Goal: Task Accomplishment & Management: Use online tool/utility

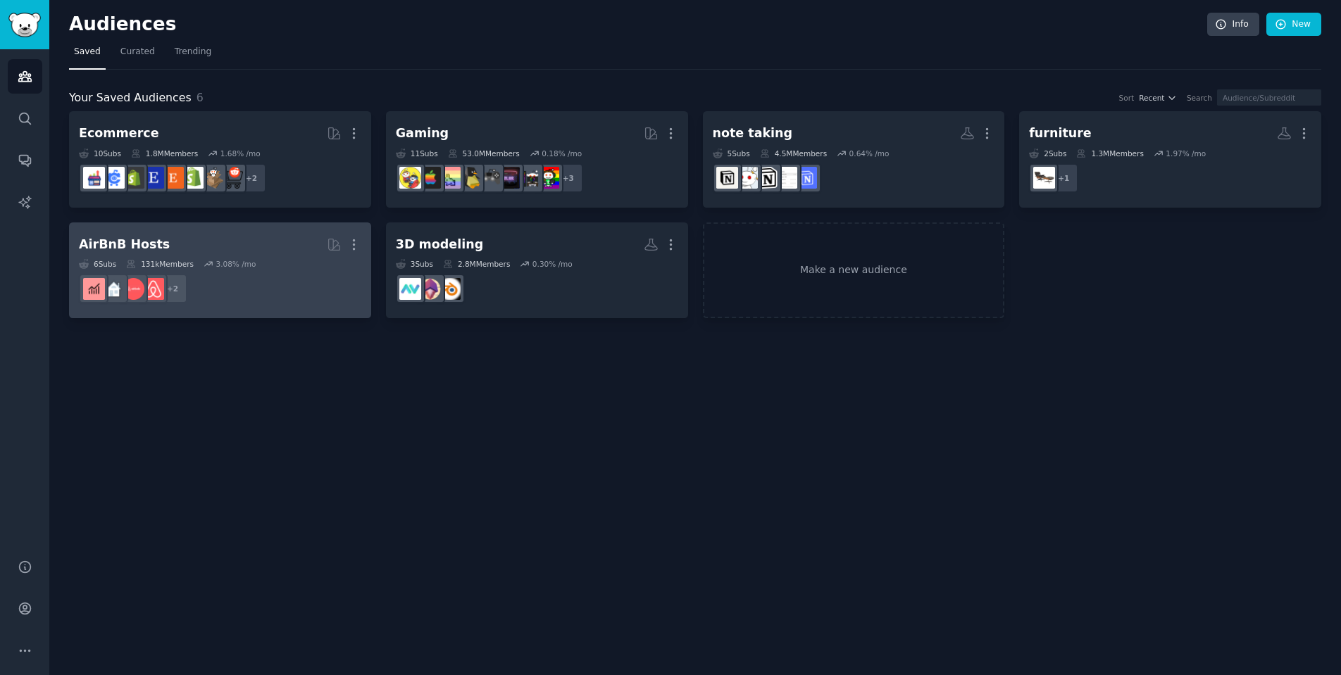
click at [261, 234] on h2 "AirBnB Hosts More" at bounding box center [220, 244] width 282 height 25
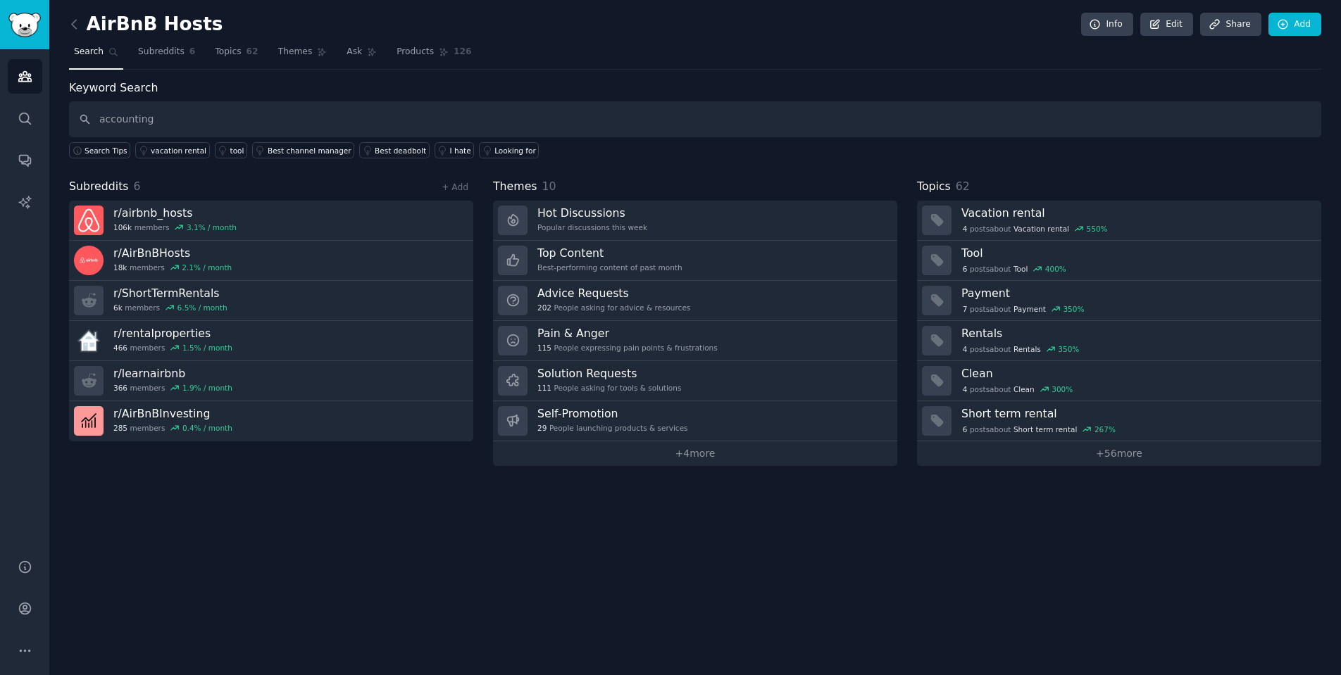
type input "accounting"
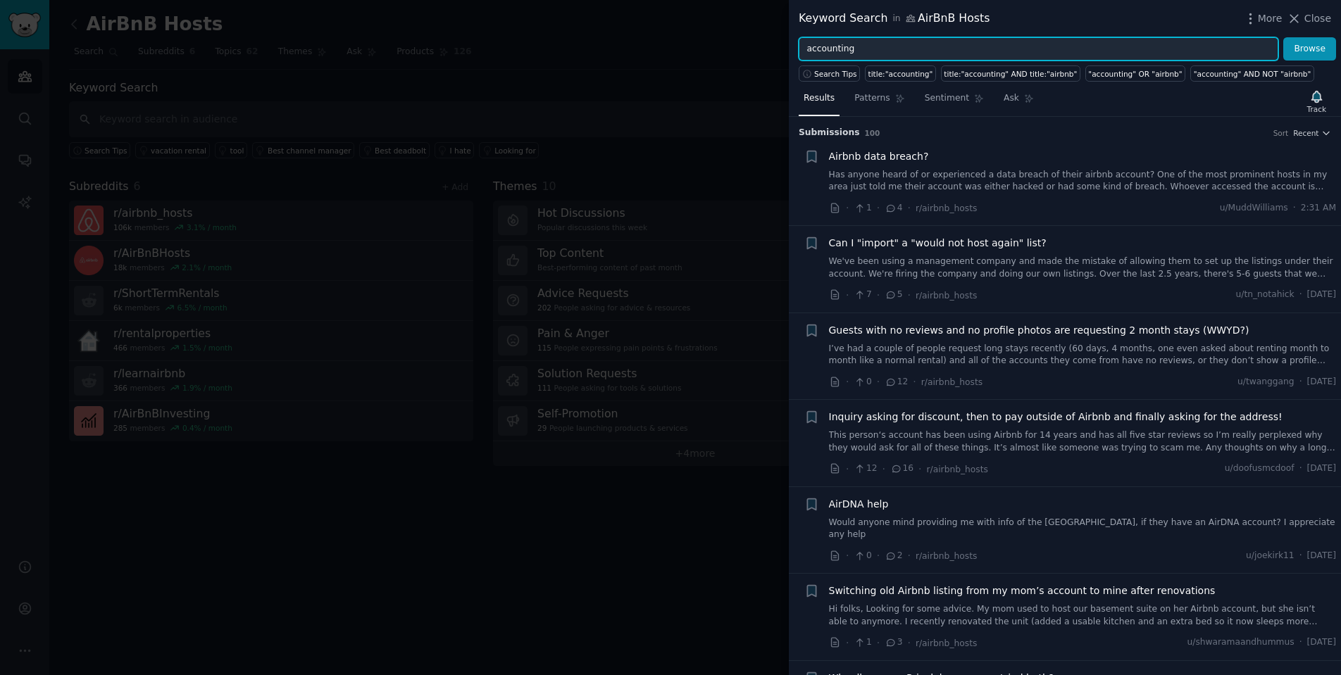
click at [927, 54] on input "accounting" at bounding box center [1038, 49] width 480 height 24
click at [1310, 49] on button "Browse" at bounding box center [1309, 49] width 53 height 24
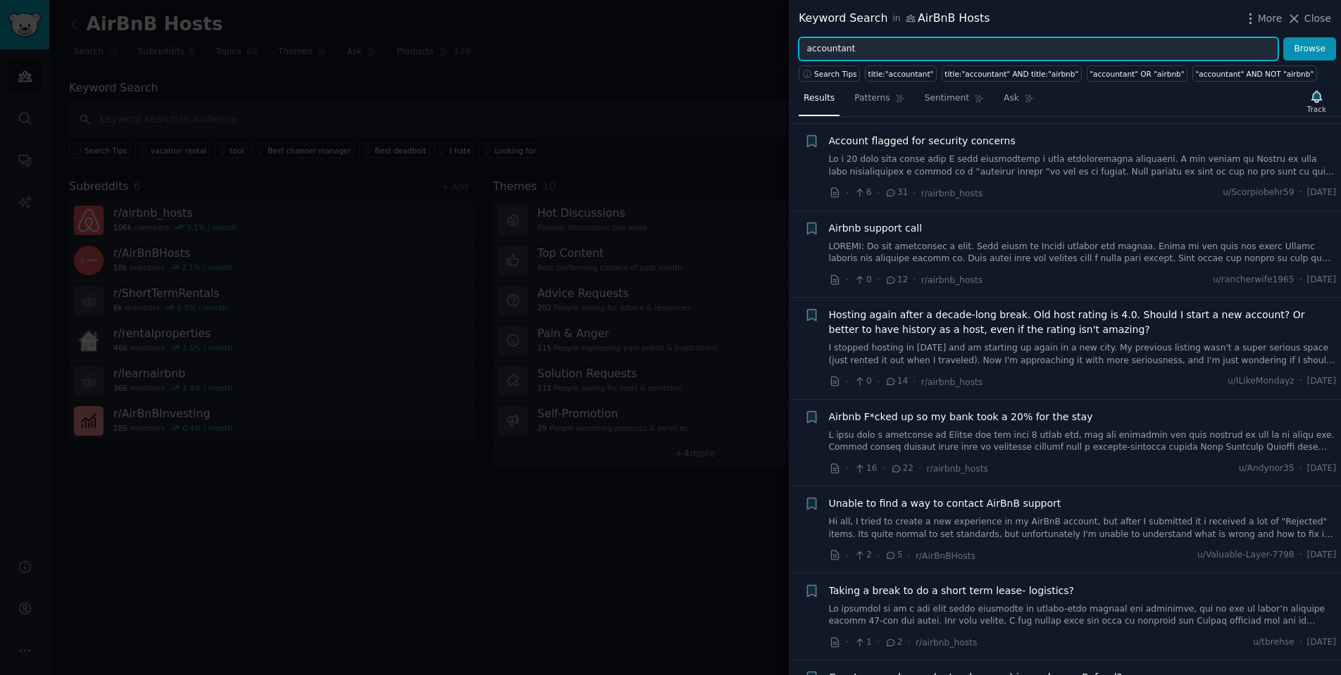
scroll to position [637, 0]
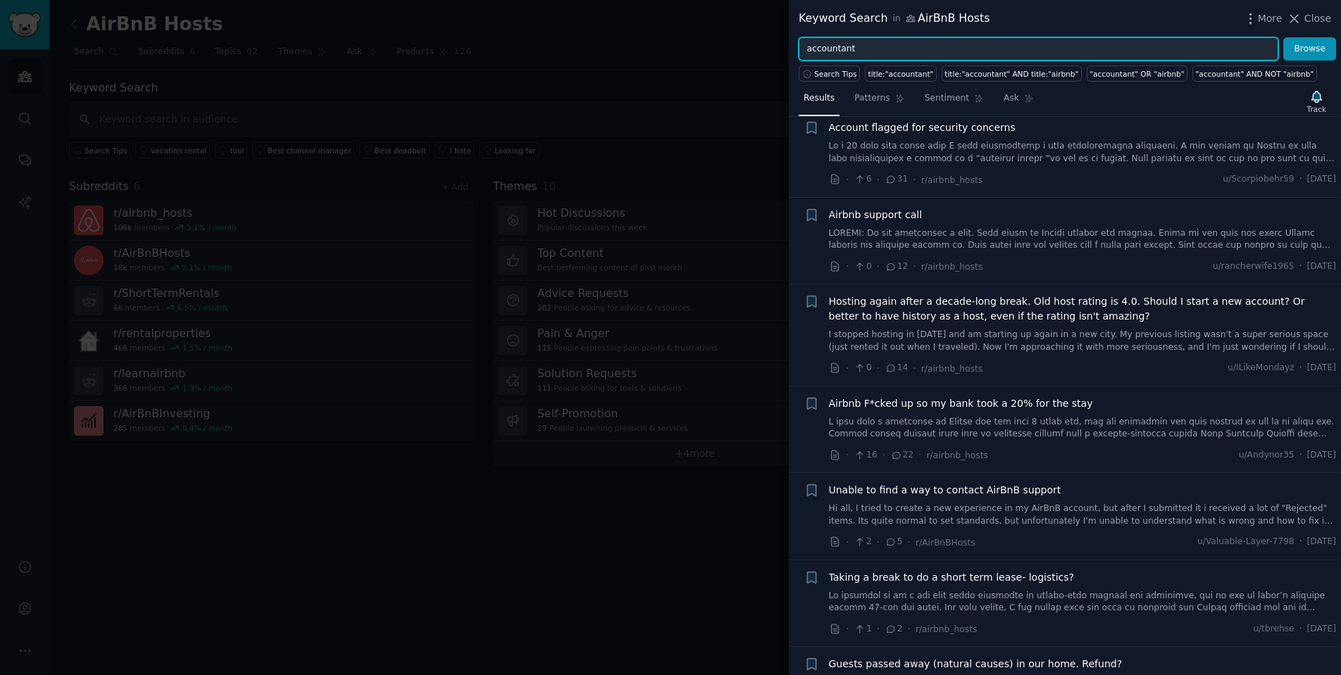
click at [898, 51] on input "accountant" at bounding box center [1038, 49] width 480 height 24
type input ""accounting""
click at [1310, 49] on button "Browse" at bounding box center [1309, 49] width 53 height 24
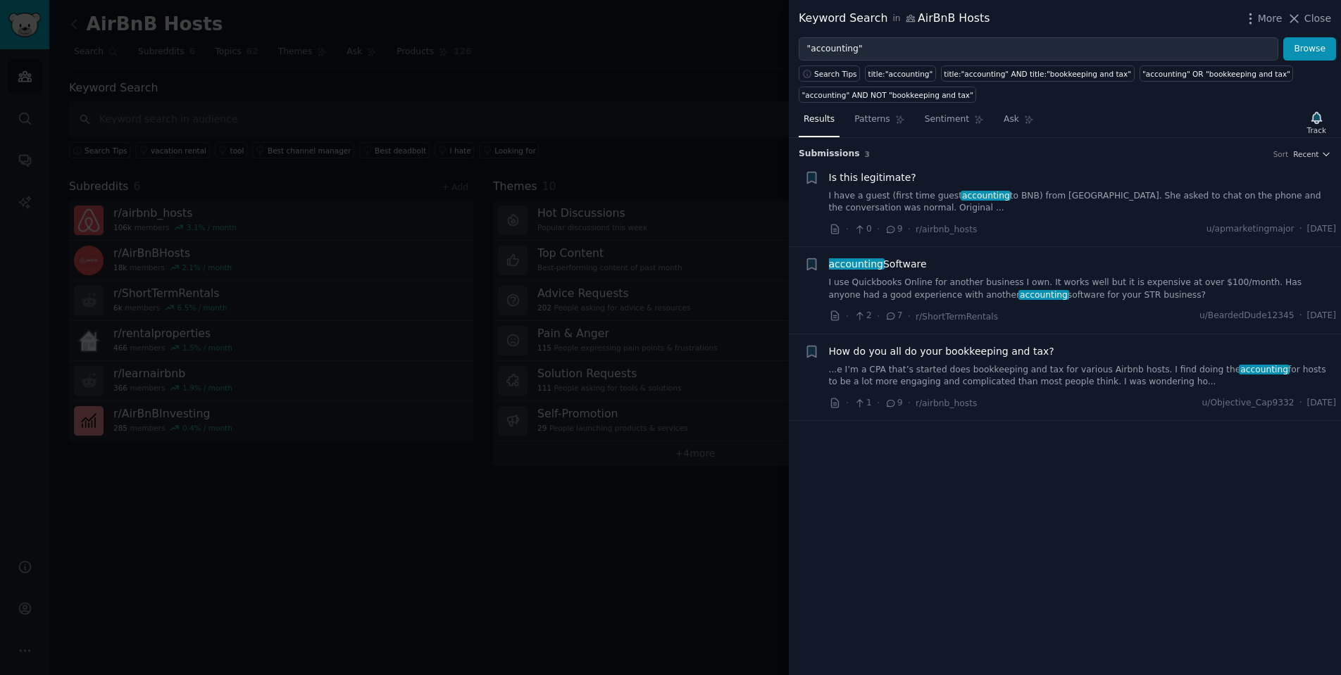
click at [1053, 368] on link "...e I’m a CPA that’s started does bookkeeping and tax for various Airbnb hosts…" at bounding box center [1083, 376] width 508 height 25
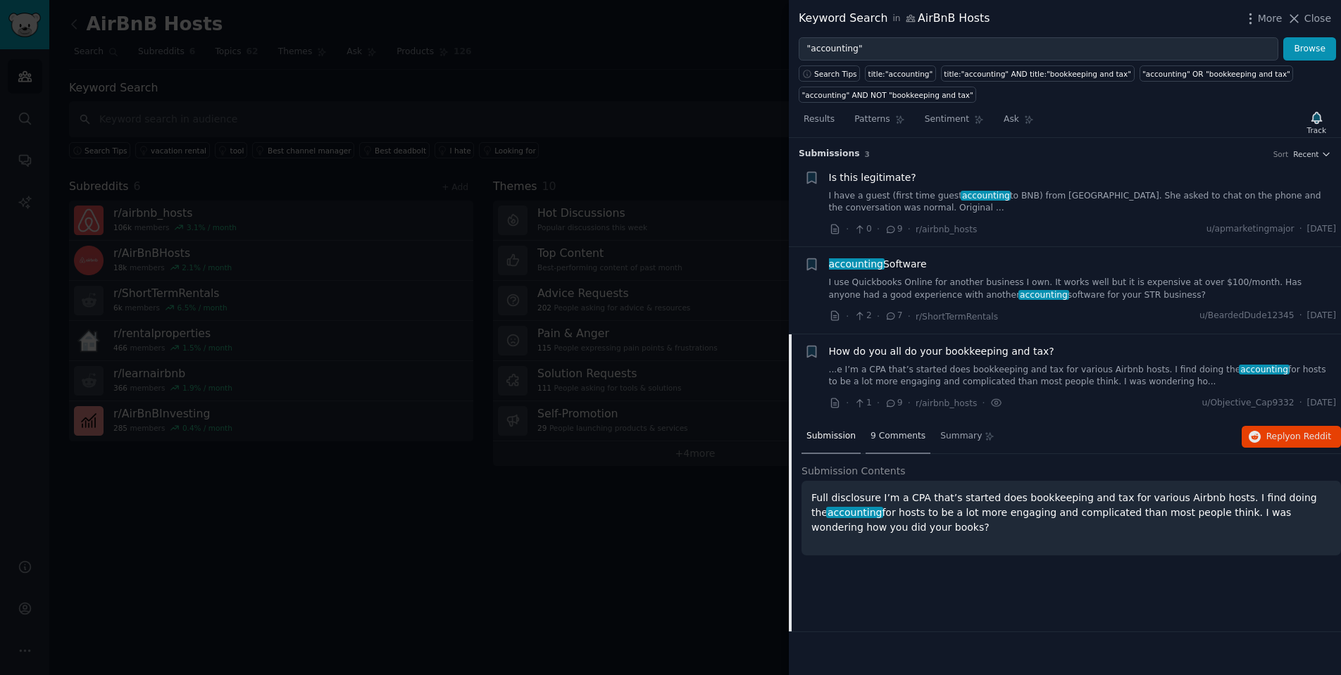
click at [900, 431] on span "9 Comments" at bounding box center [897, 436] width 55 height 13
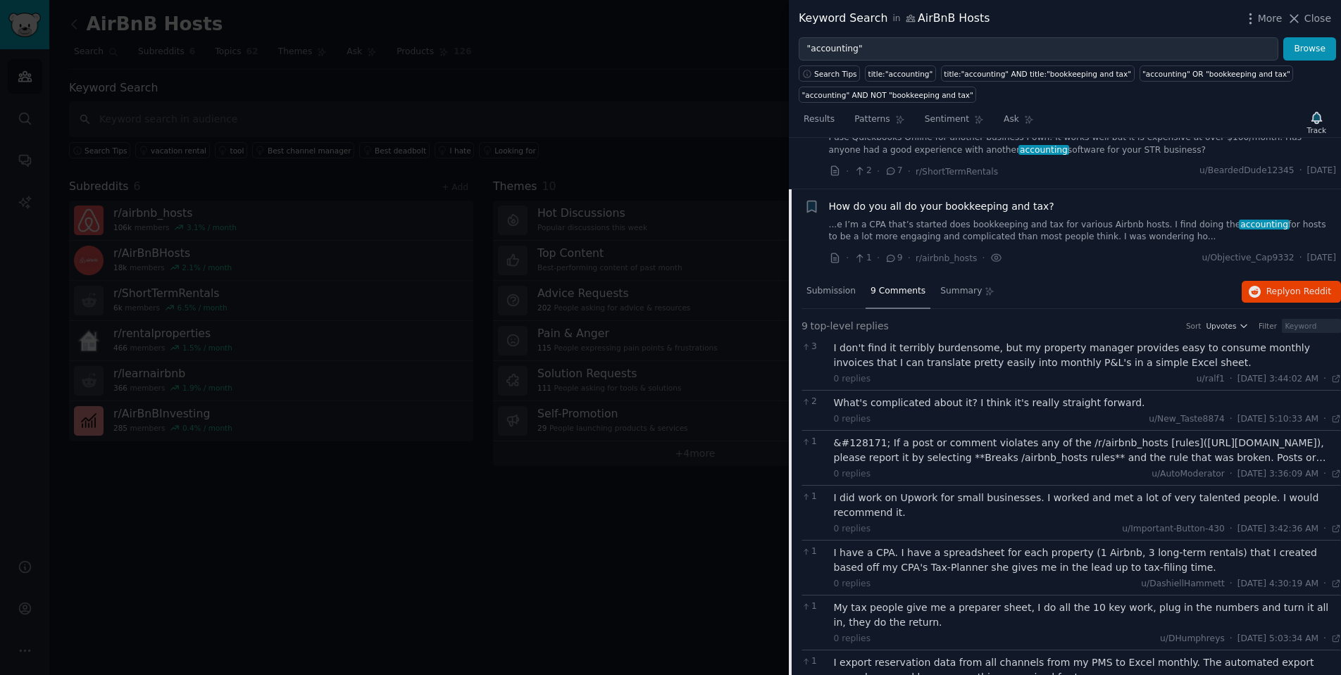
scroll to position [142, 0]
click at [951, 216] on div "How do you all do your bookkeeping and tax? ...e I’m a CPA that’s started does …" at bounding box center [1083, 224] width 508 height 44
click at [949, 208] on span "How do you all do your bookkeeping and tax?" at bounding box center [941, 209] width 225 height 15
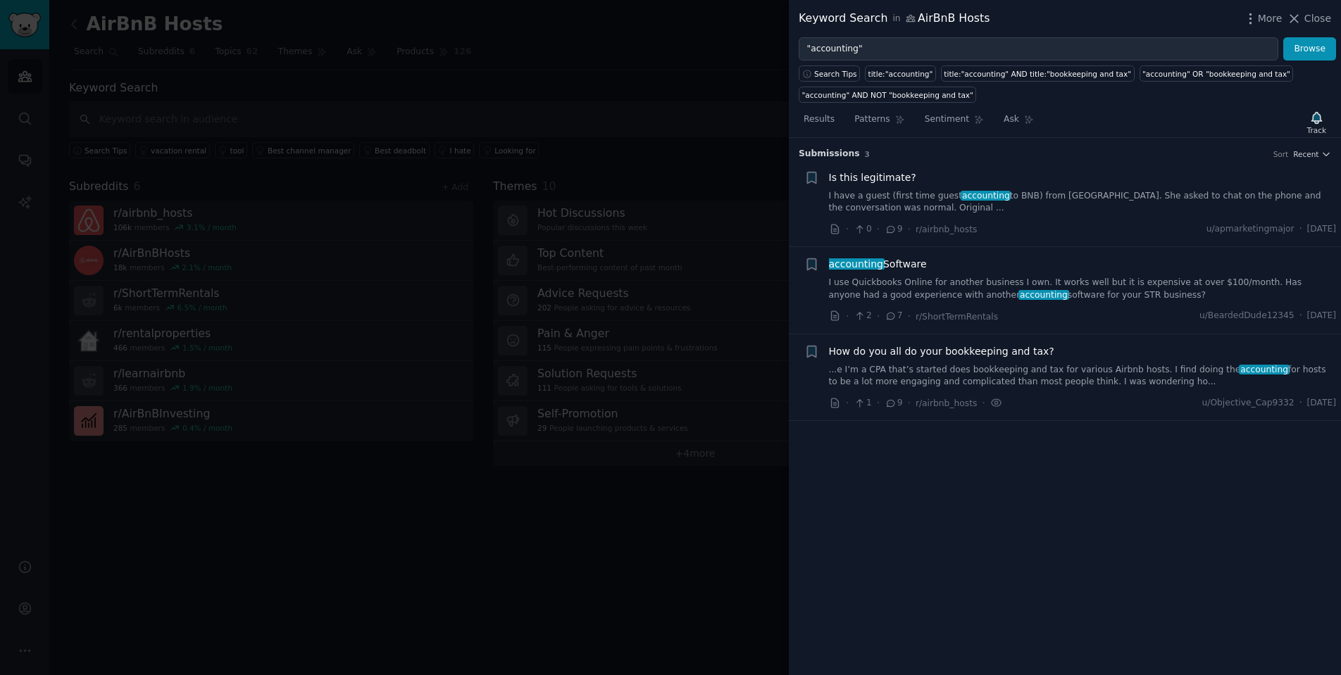
click at [906, 264] on span "accounting Software" at bounding box center [878, 264] width 98 height 15
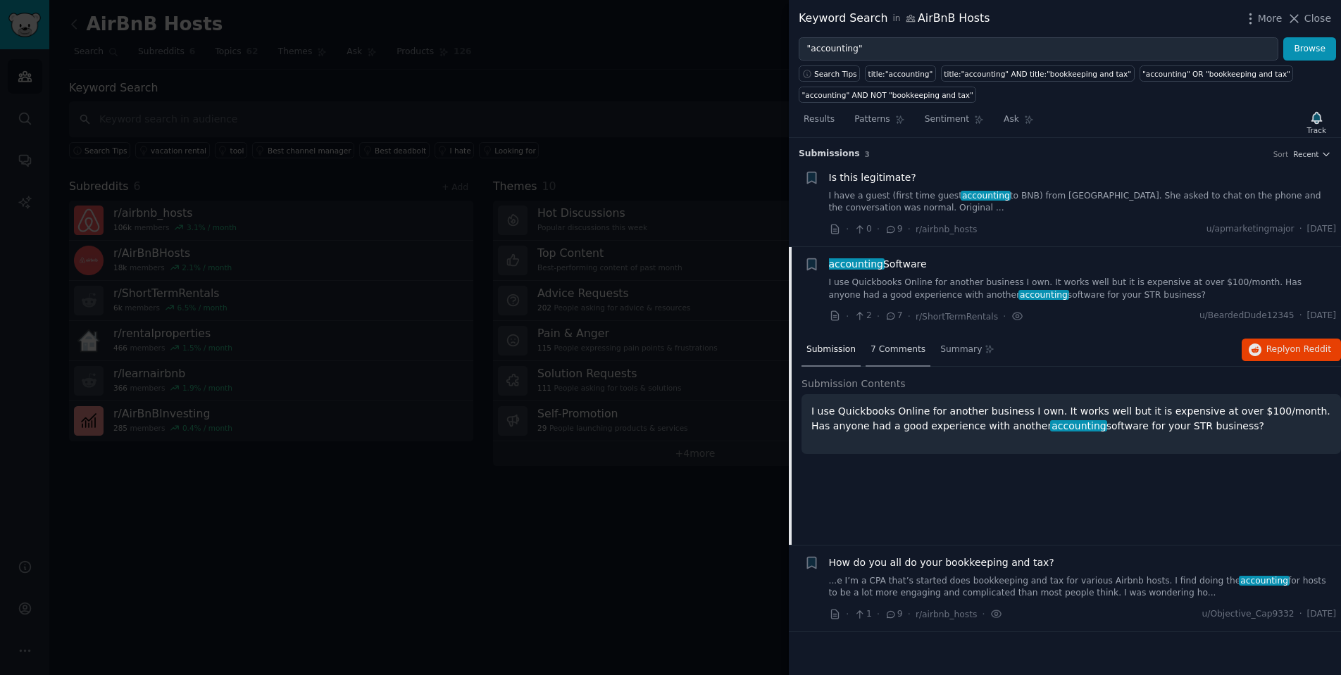
click at [889, 349] on span "7 Comments" at bounding box center [897, 350] width 55 height 13
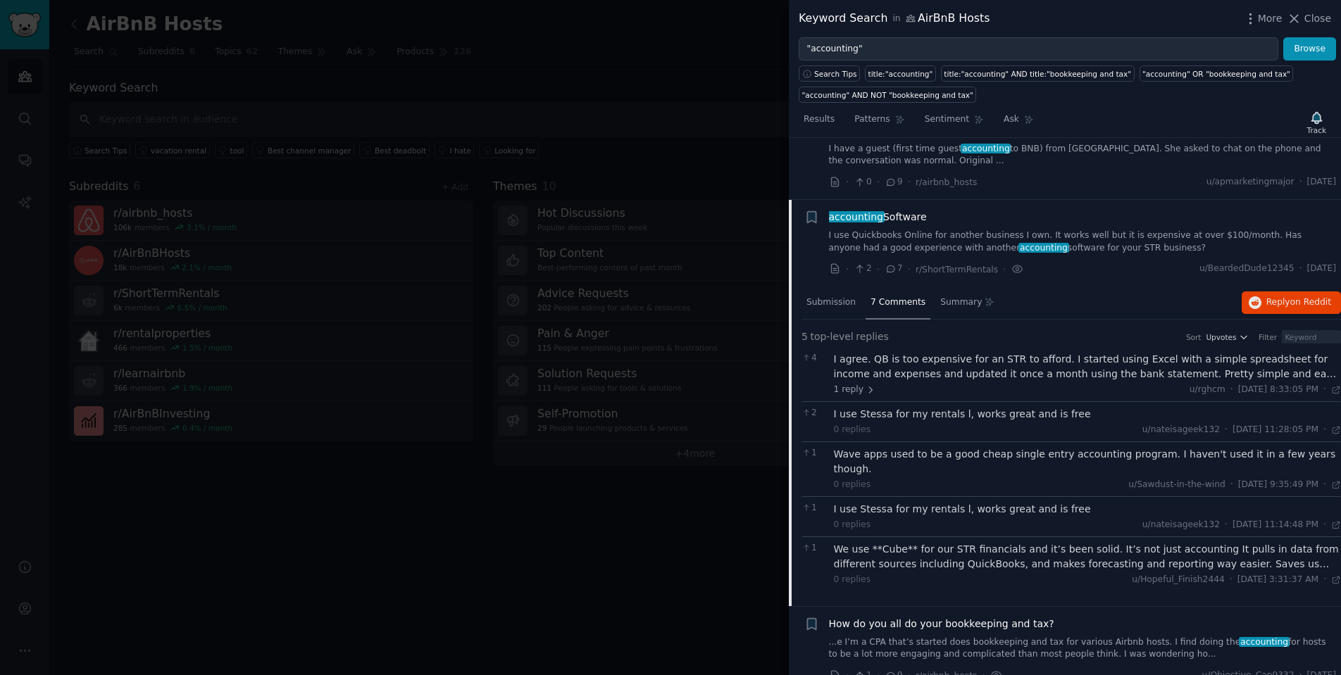
scroll to position [46, 0]
click at [847, 387] on span "1 reply" at bounding box center [855, 390] width 42 height 13
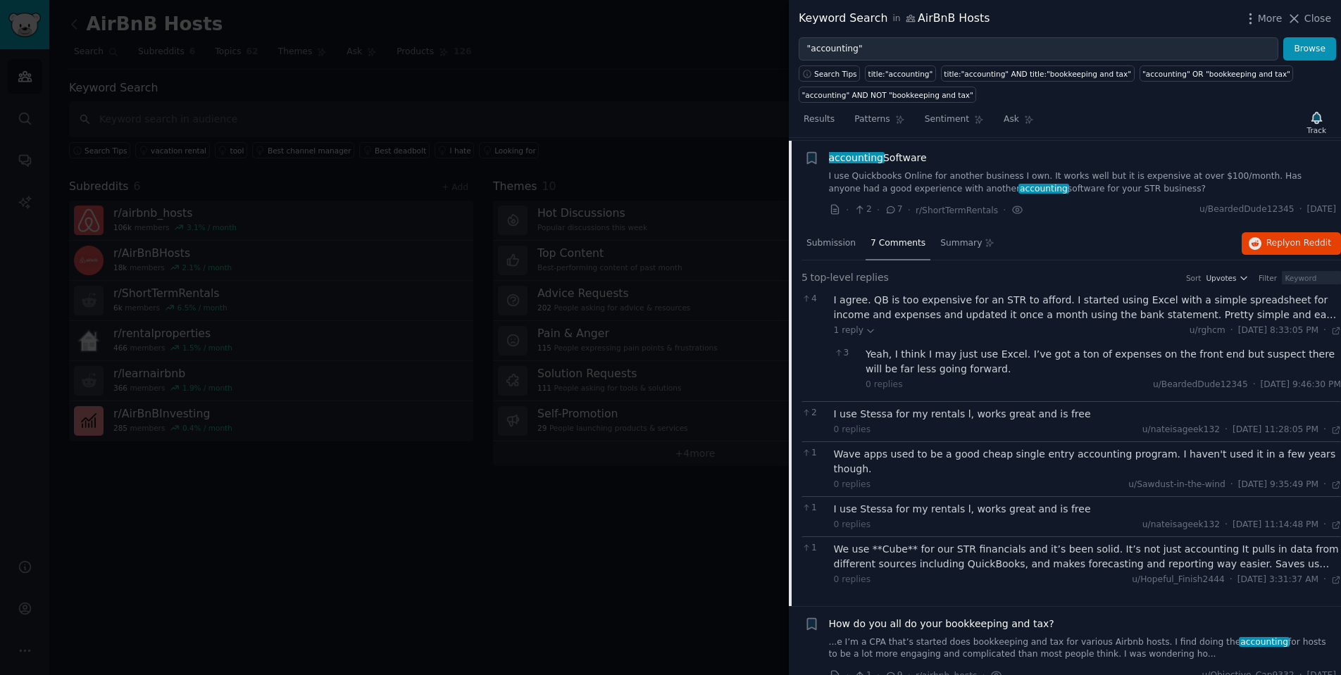
scroll to position [105, 0]
click at [1046, 146] on li "+ accounting Software I use Quickbooks Online for another business I own. It wo…" at bounding box center [1065, 185] width 552 height 87
click at [1029, 173] on link "I use Quickbooks Online for another business I own. It works well but it is exp…" at bounding box center [1083, 184] width 508 height 25
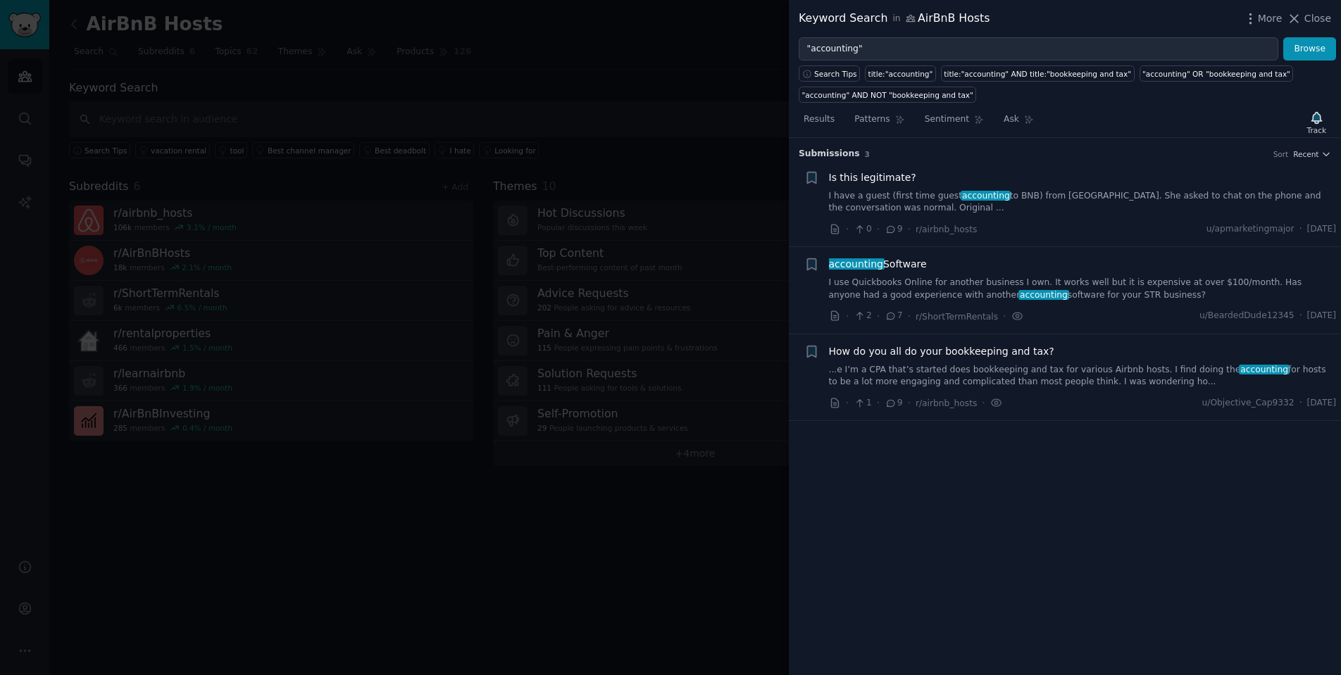
click at [583, 480] on div at bounding box center [670, 337] width 1341 height 675
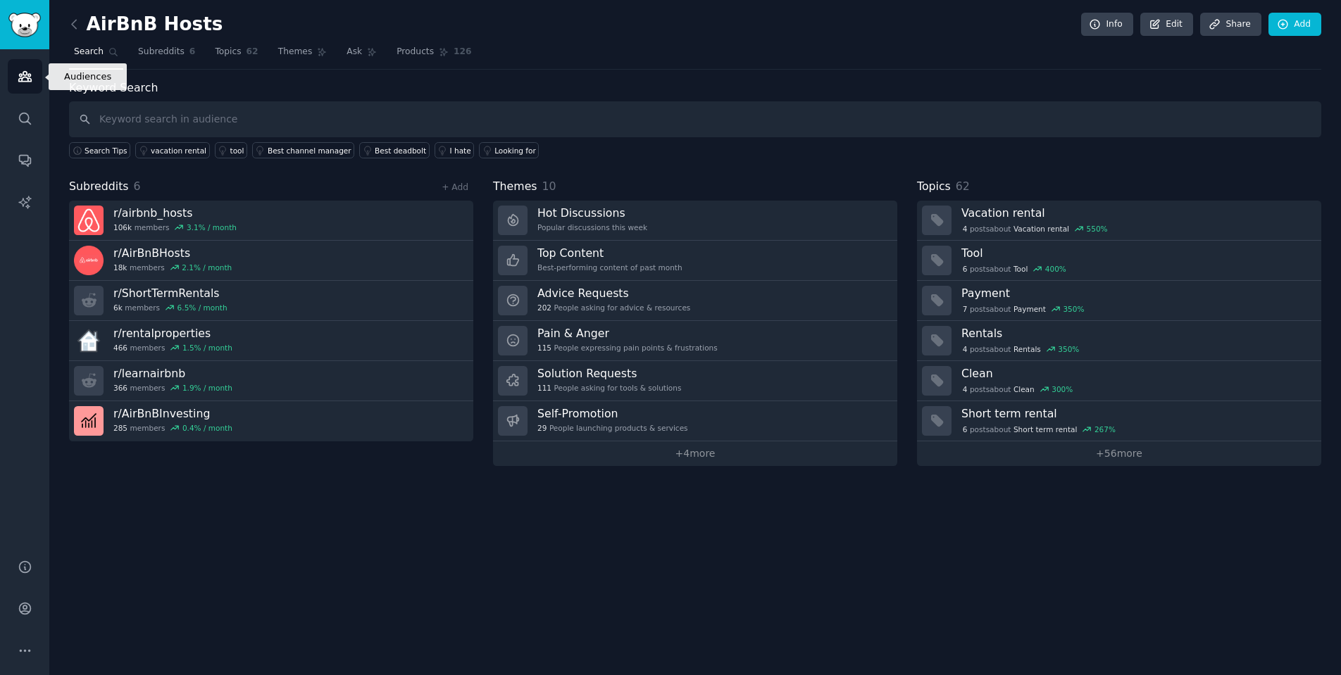
click at [28, 87] on link "Audiences" at bounding box center [25, 76] width 35 height 35
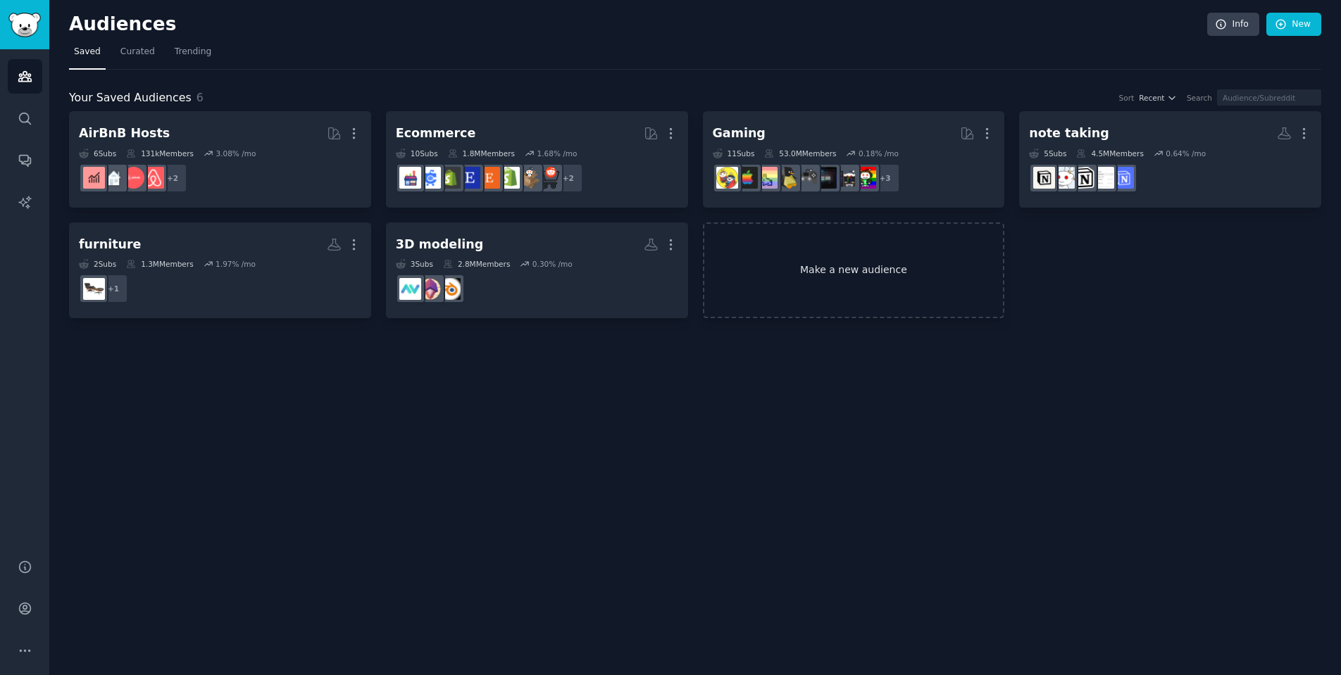
click at [913, 284] on link "Make a new audience" at bounding box center [854, 271] width 302 height 96
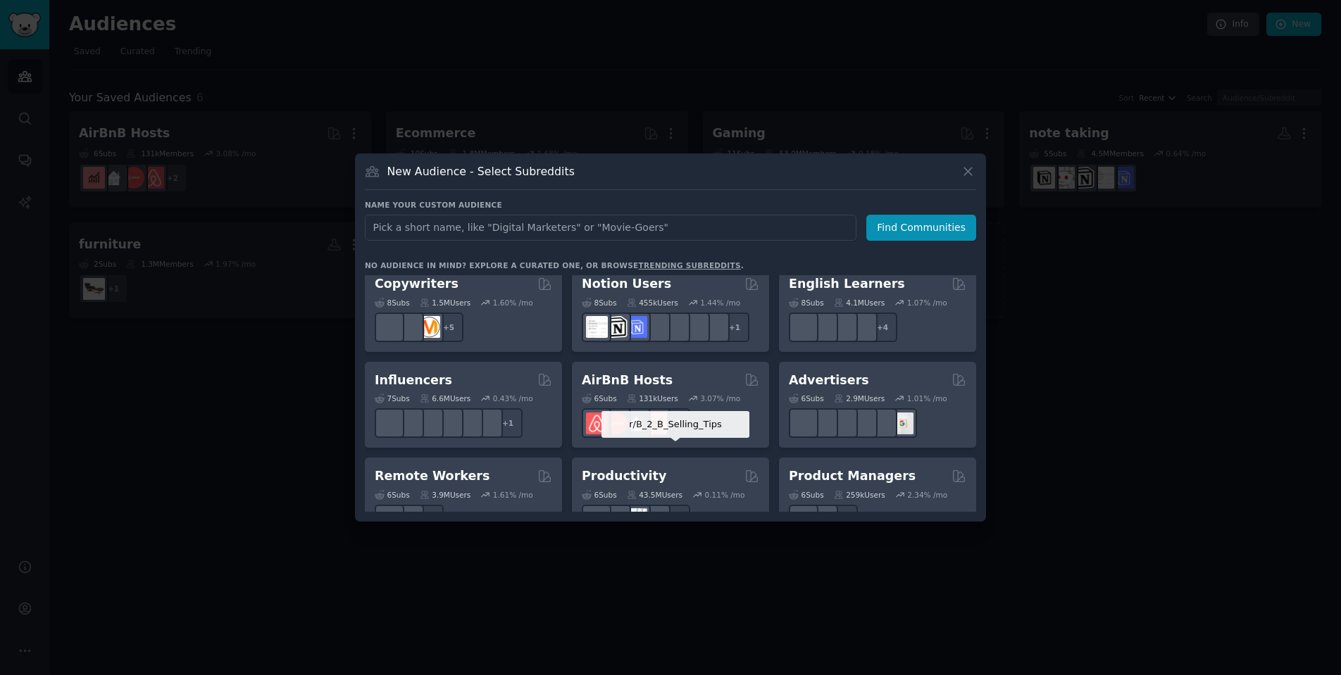
scroll to position [889, 0]
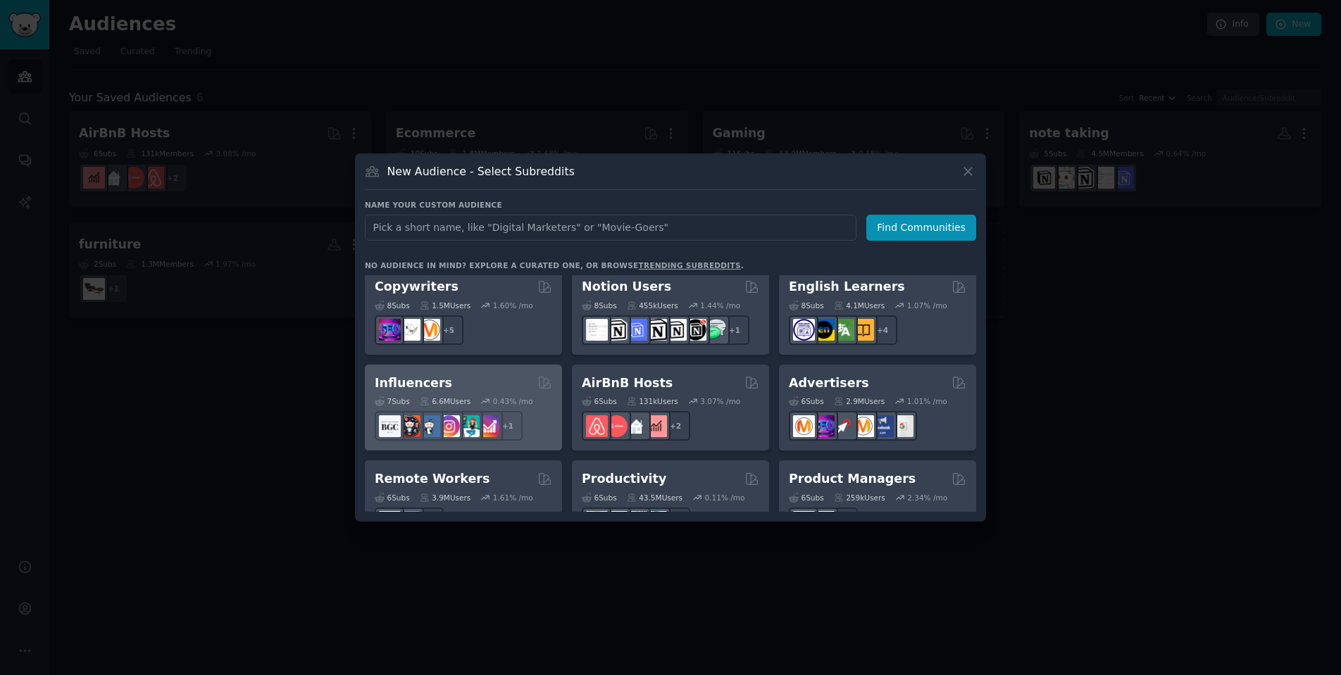
click at [484, 375] on div "Influencers Curated by GummySearch" at bounding box center [463, 384] width 177 height 18
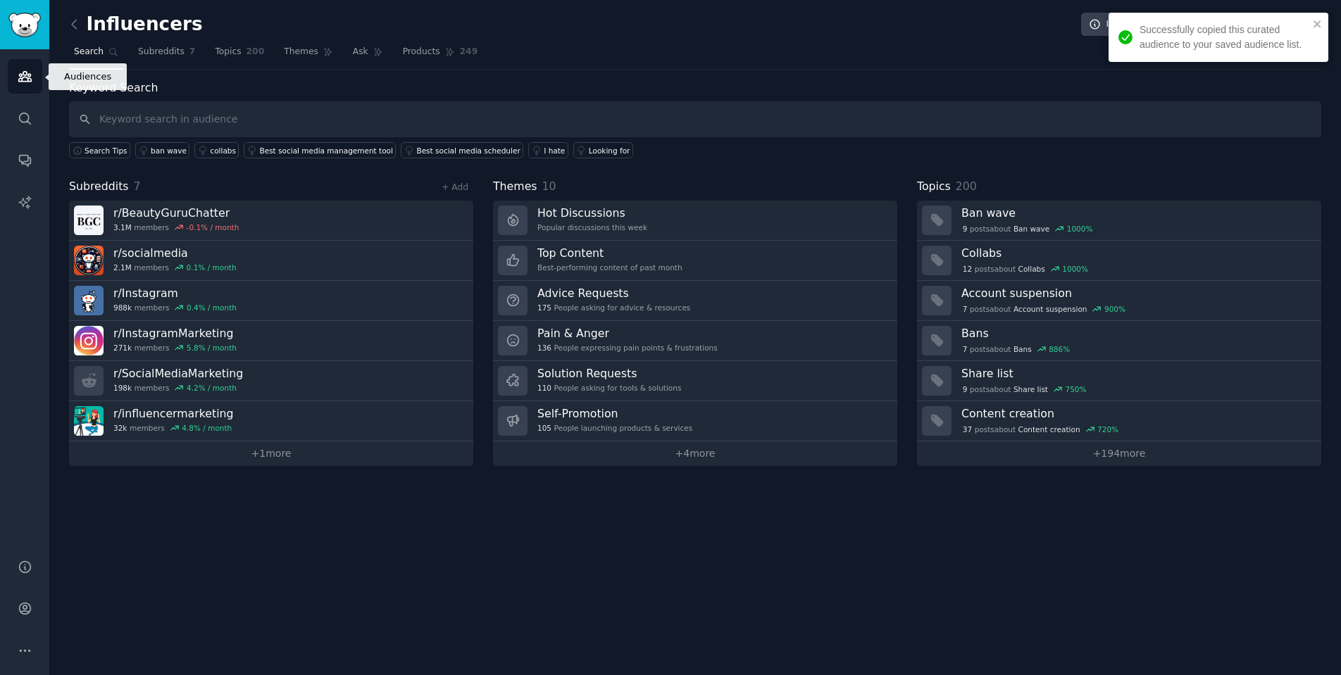
click at [28, 78] on icon "Sidebar" at bounding box center [24, 77] width 13 height 10
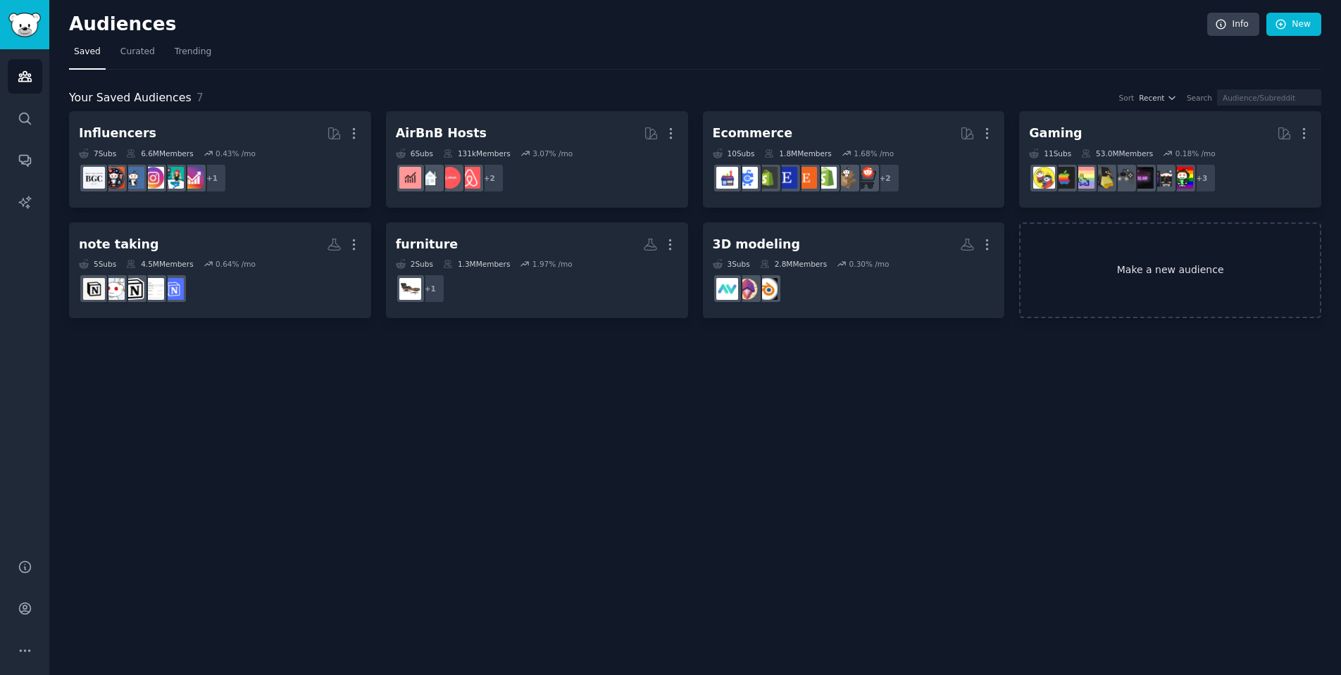
click at [1174, 253] on link "Make a new audience" at bounding box center [1170, 271] width 302 height 96
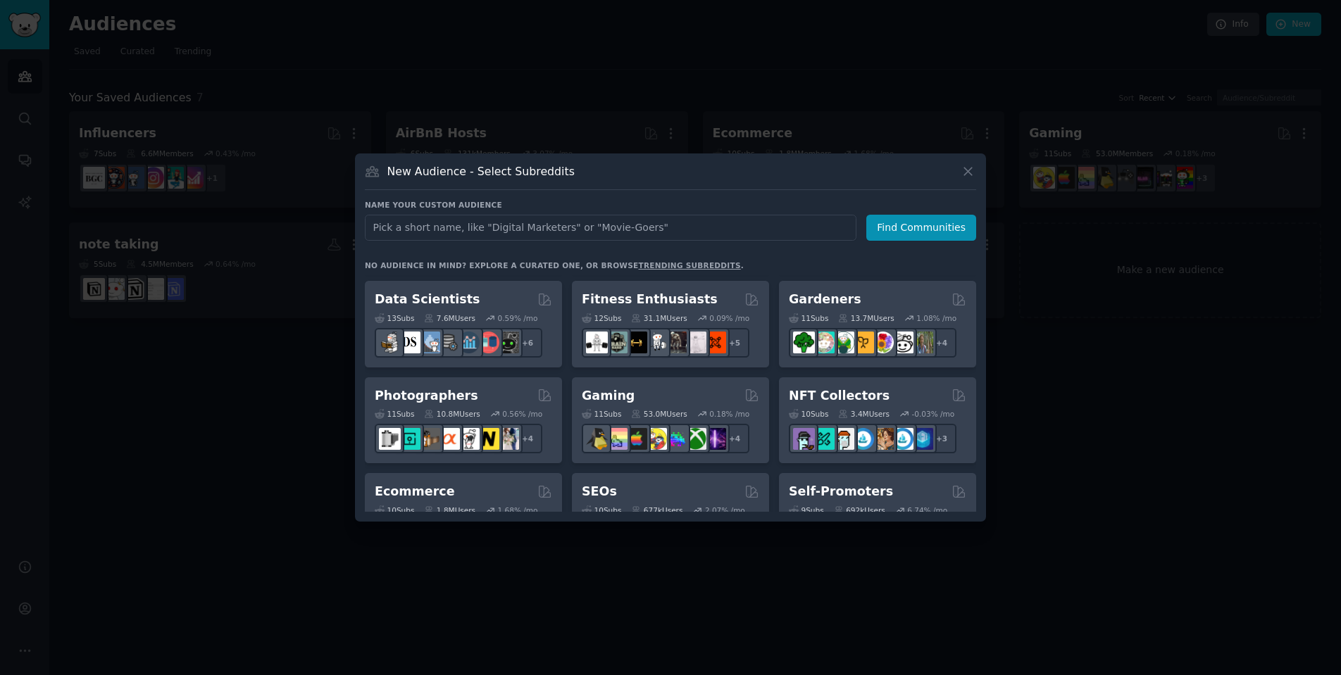
scroll to position [380, 0]
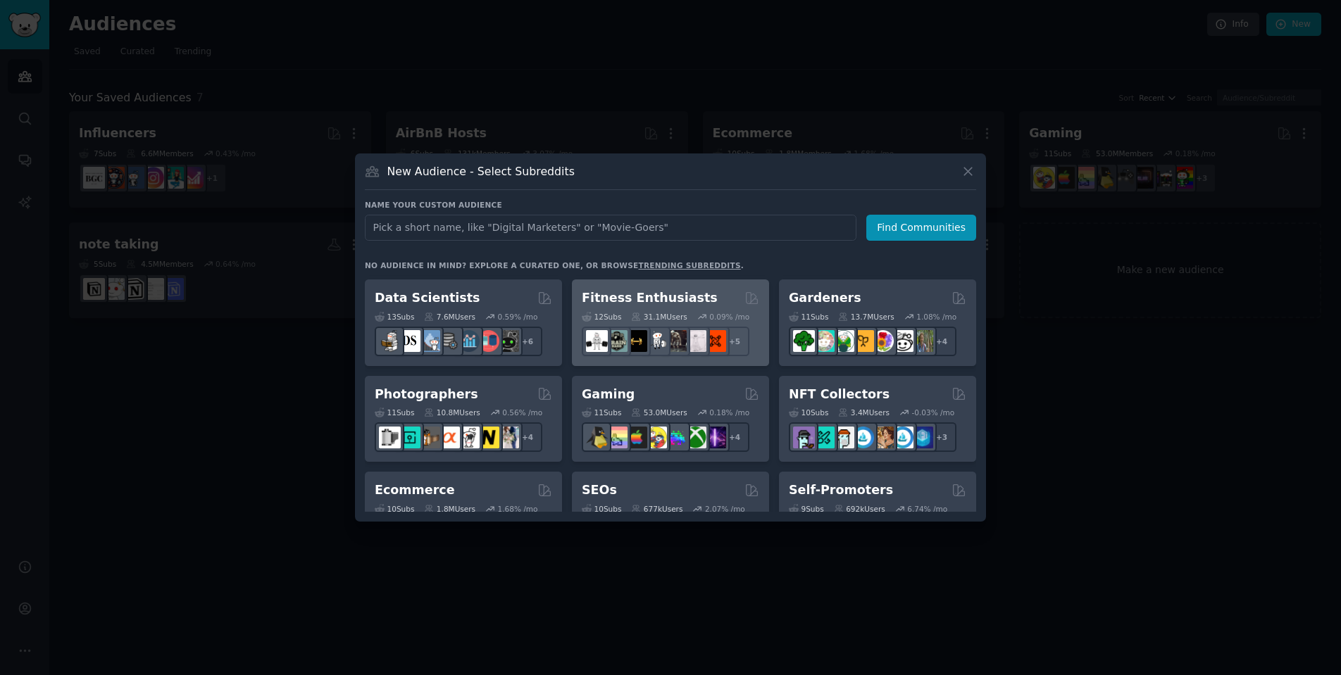
click at [715, 296] on div "Fitness Enthusiasts" at bounding box center [670, 298] width 177 height 18
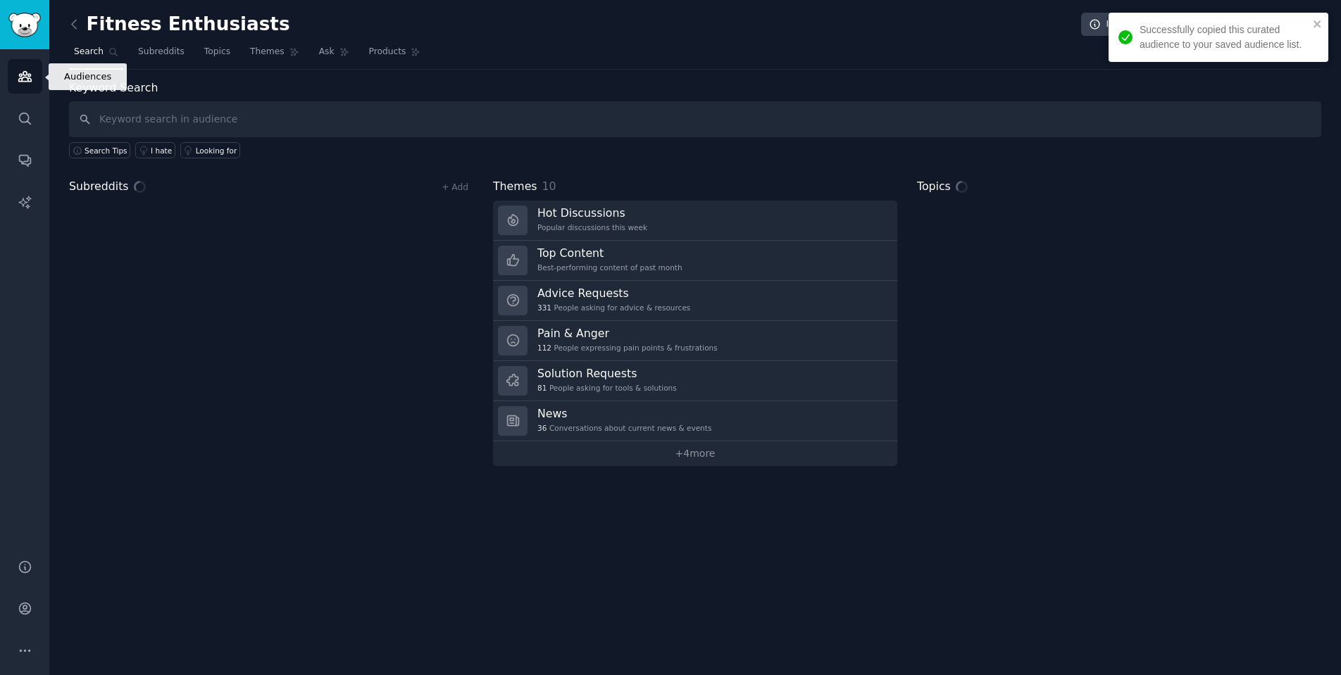
click at [25, 75] on icon "Sidebar" at bounding box center [24, 77] width 13 height 10
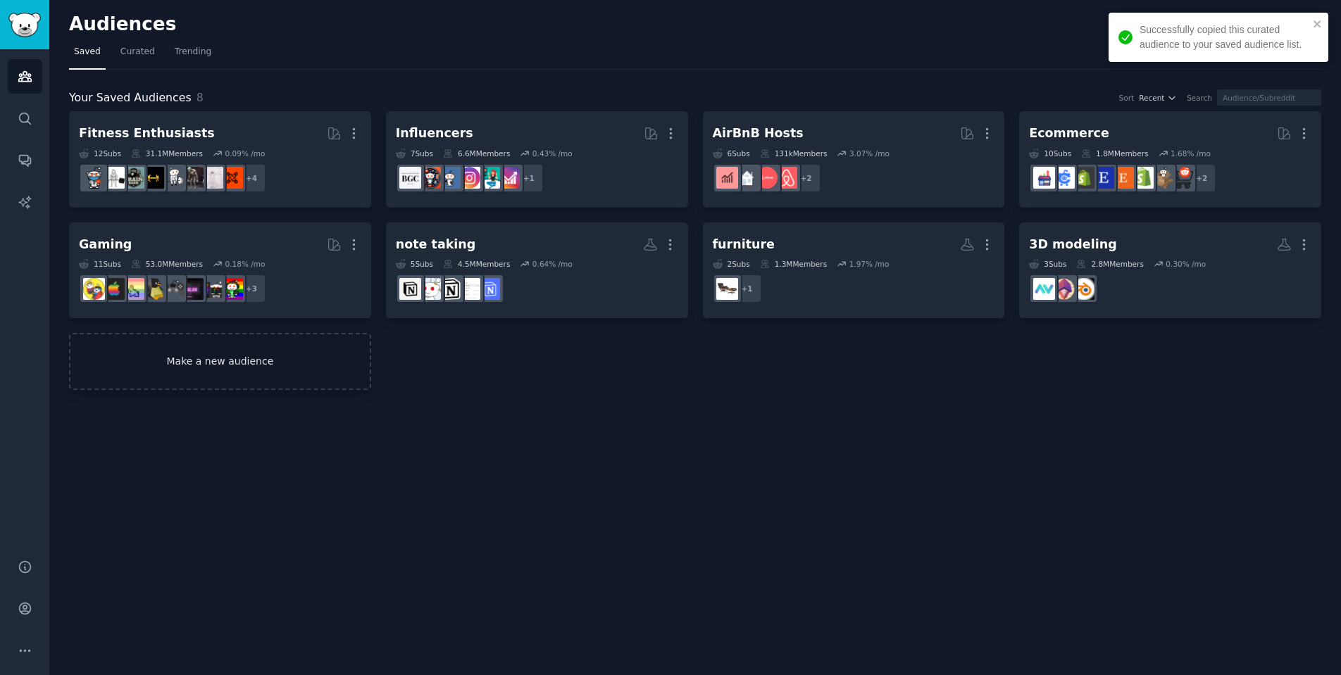
click at [262, 376] on link "Make a new audience" at bounding box center [220, 361] width 302 height 57
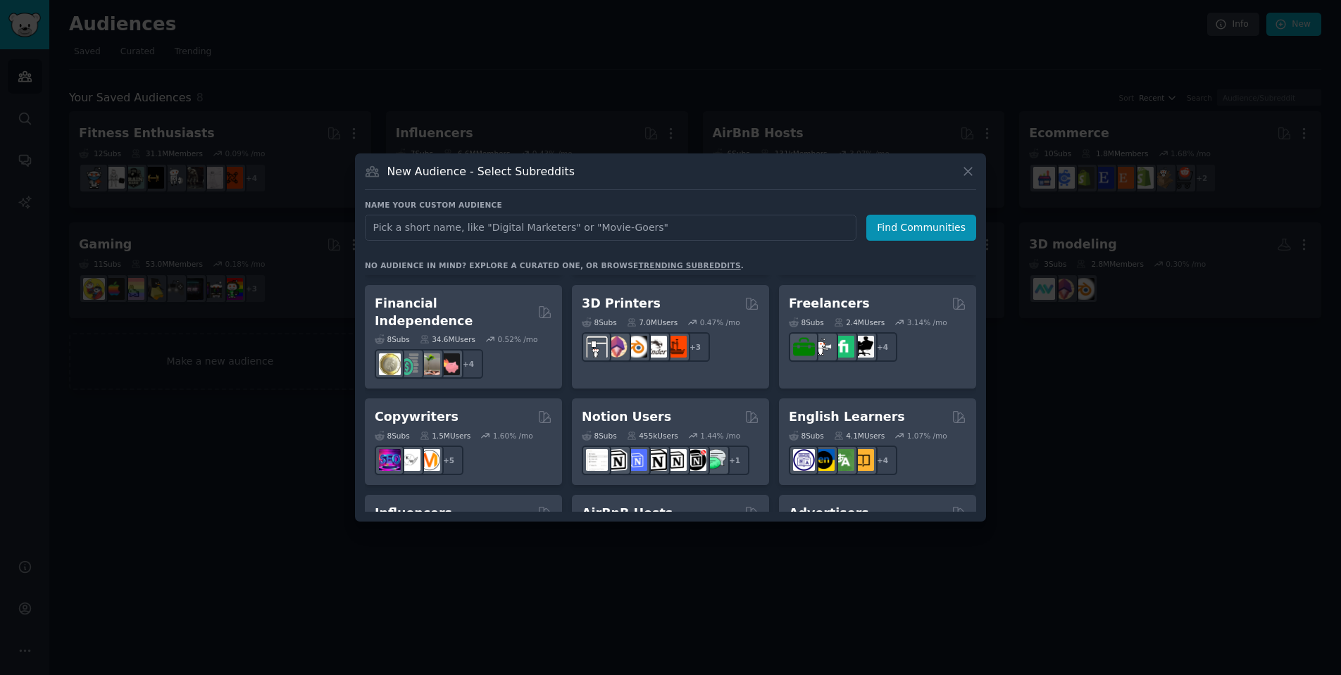
scroll to position [763, 0]
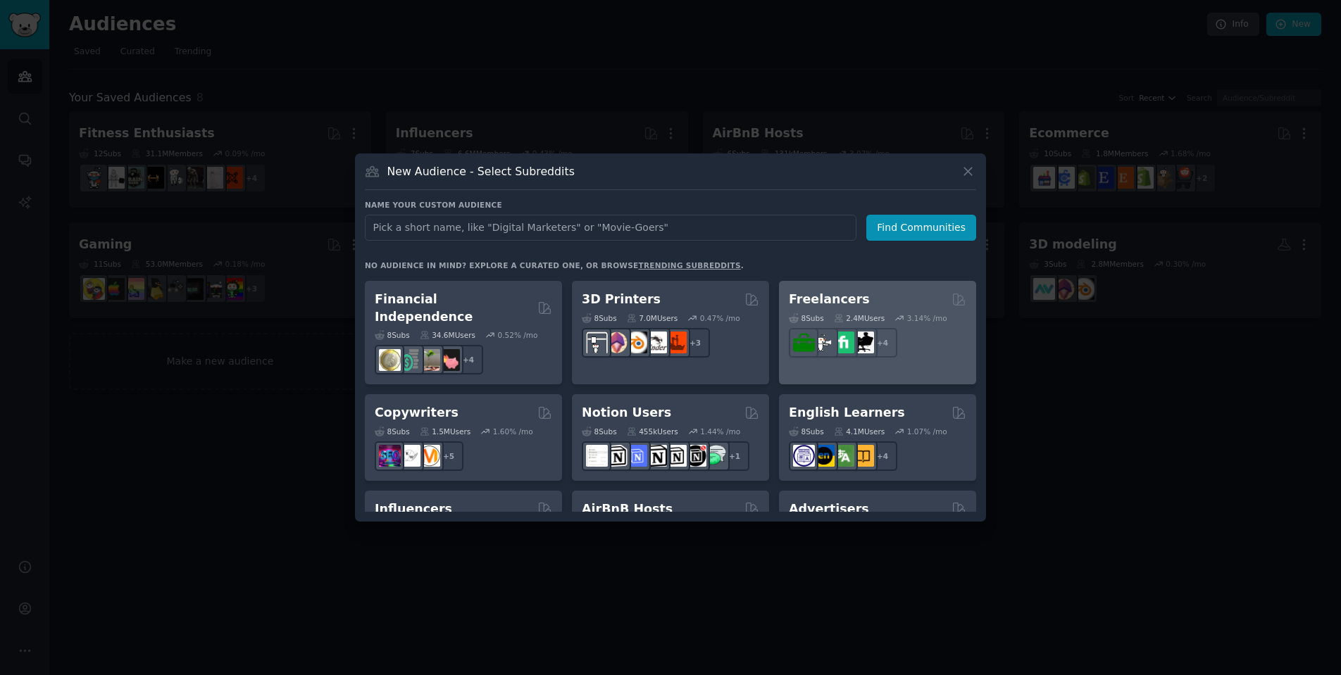
click at [846, 291] on h2 "Freelancers" at bounding box center [829, 300] width 81 height 18
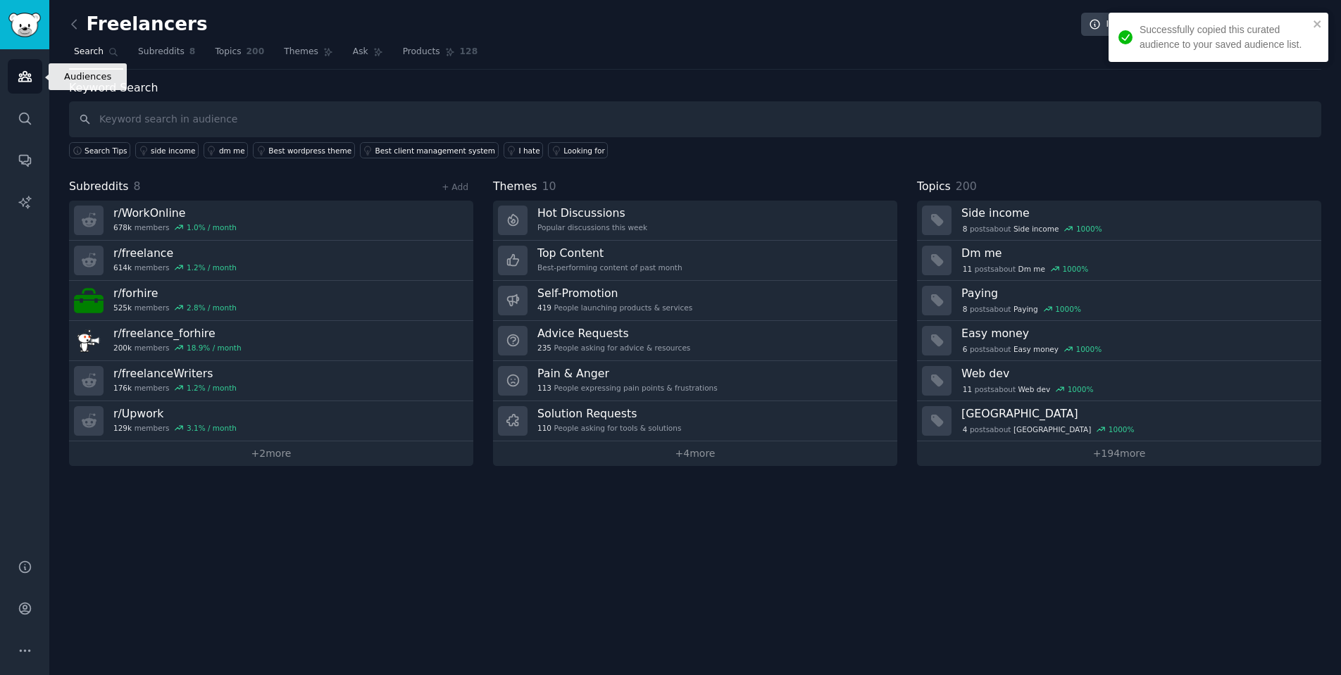
click at [24, 84] on link "Audiences" at bounding box center [25, 76] width 35 height 35
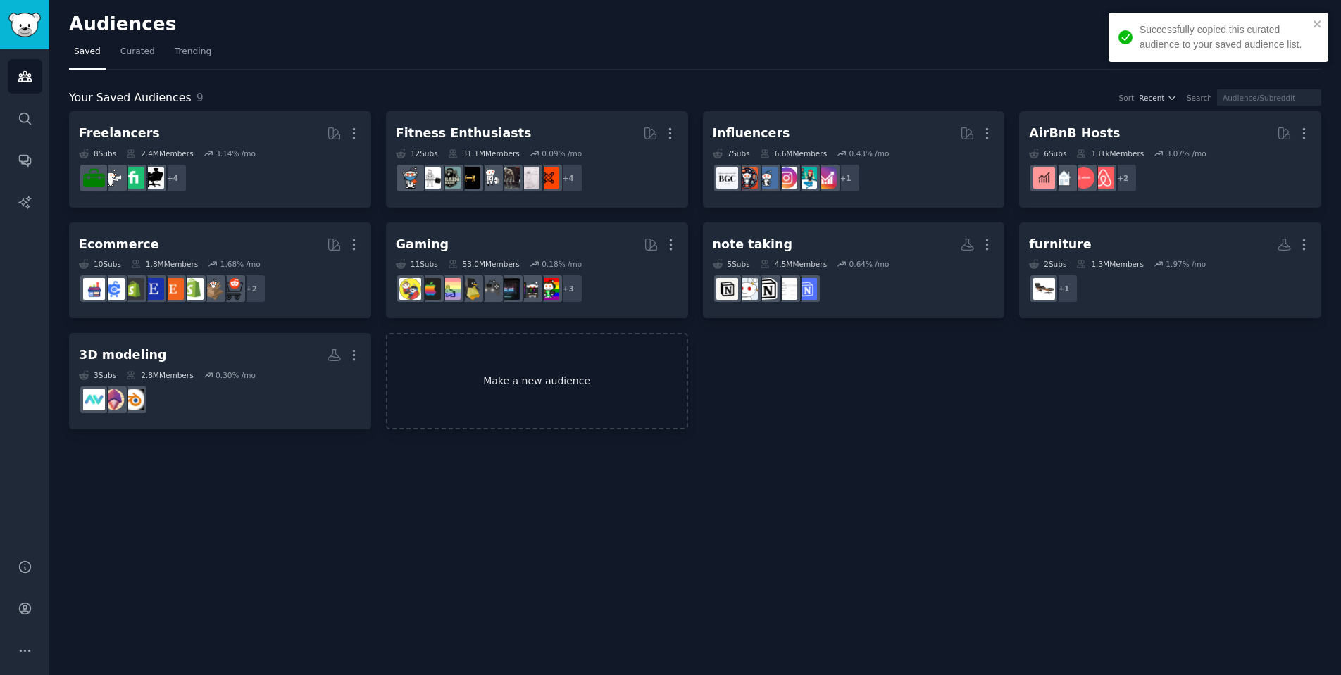
click at [559, 381] on link "Make a new audience" at bounding box center [537, 381] width 302 height 96
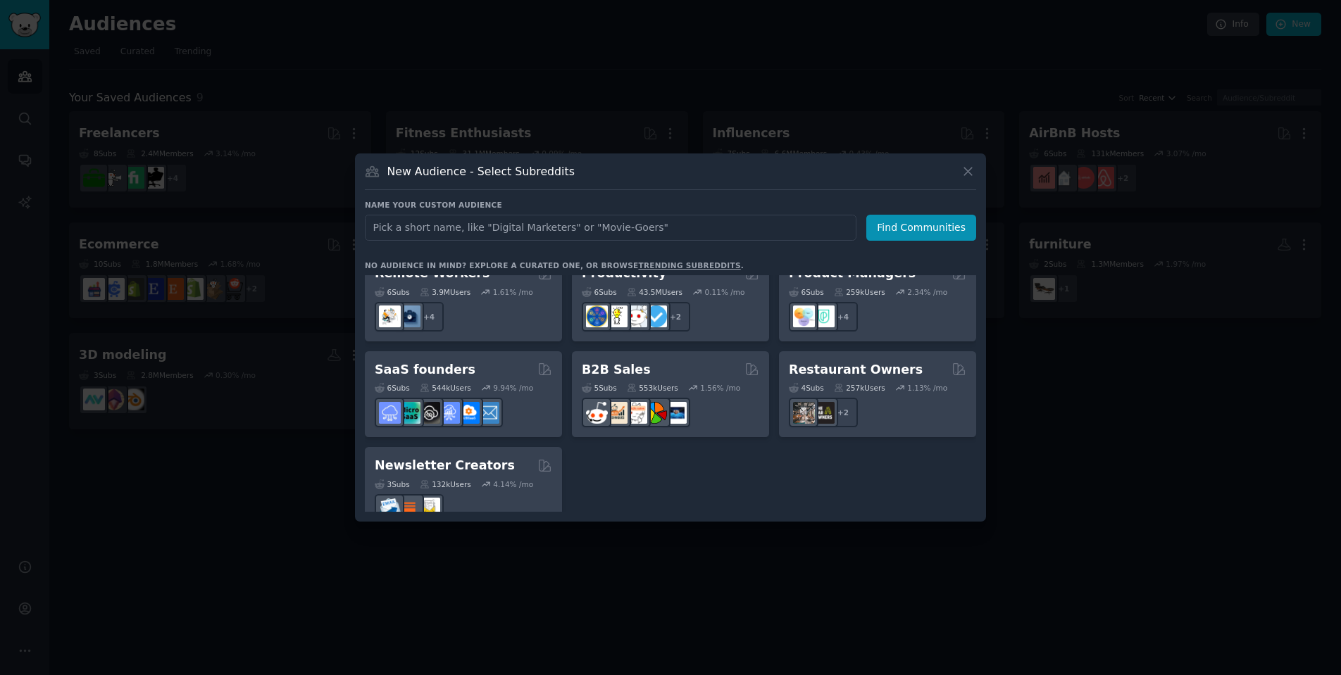
scroll to position [1094, 0]
click at [1102, 461] on div at bounding box center [670, 337] width 1341 height 675
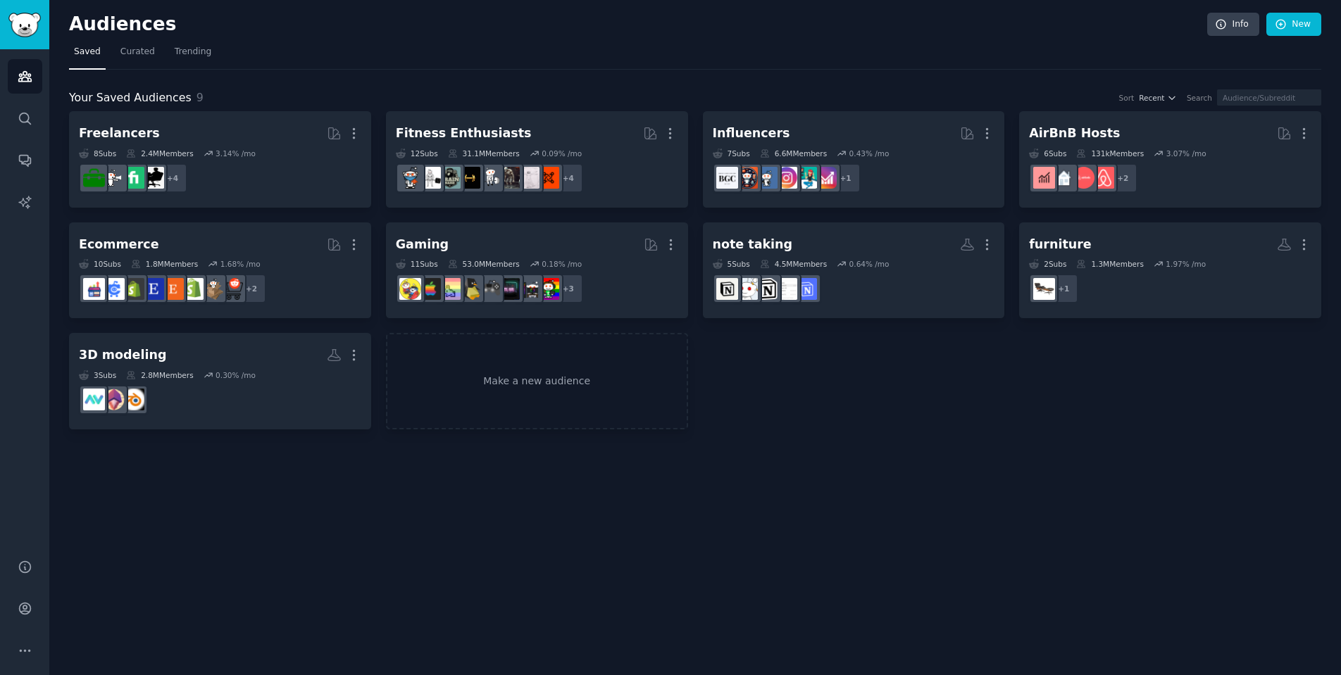
click at [1075, 402] on div "Freelancers More 8 Sub s 2.4M Members 3.14 % /mo + 4 Fitness Enthusiasts More 1…" at bounding box center [695, 270] width 1252 height 318
